Goal: Find specific page/section: Find specific page/section

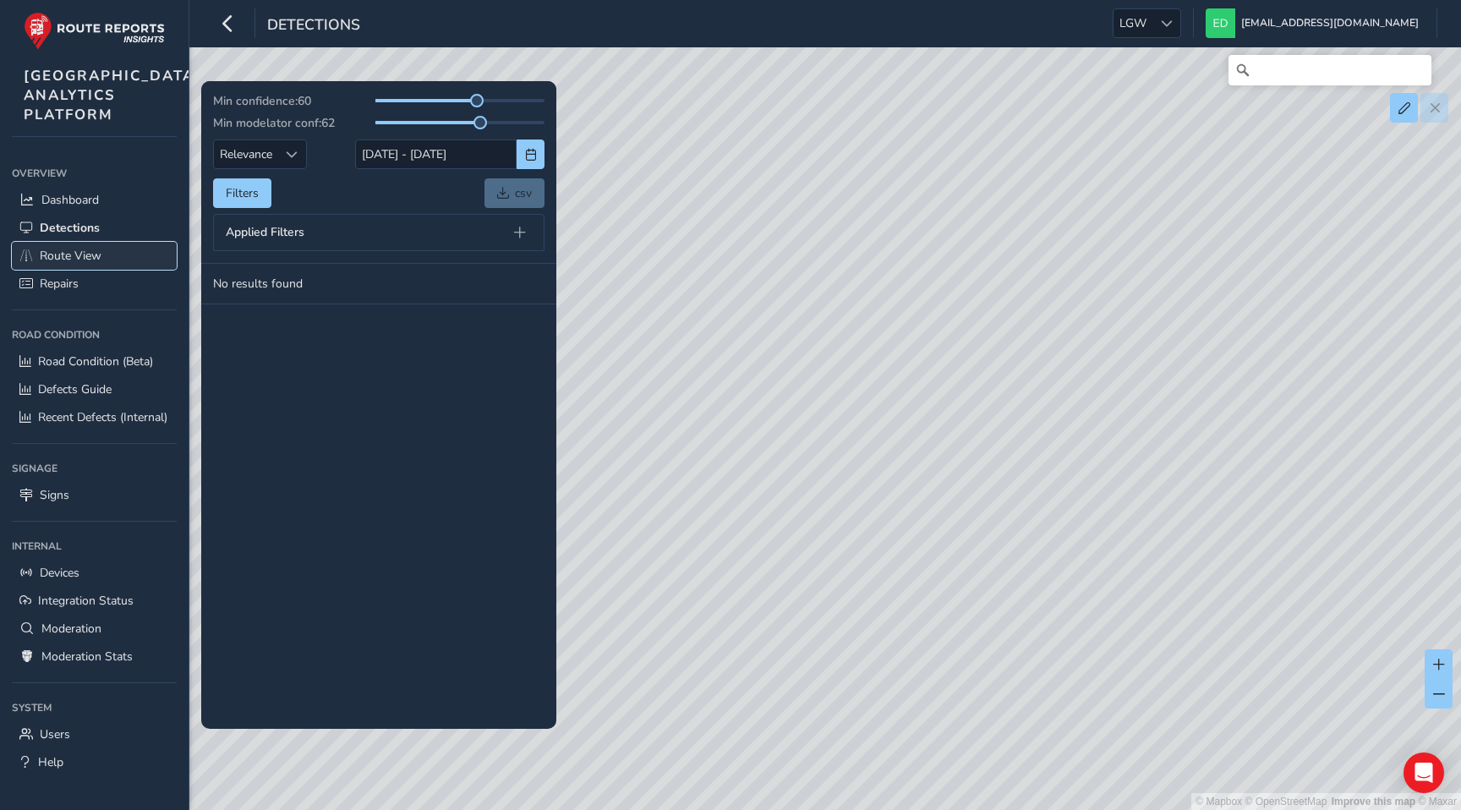
click at [67, 264] on span "Route View" at bounding box center [71, 256] width 62 height 16
